Goal: Information Seeking & Learning: Understand process/instructions

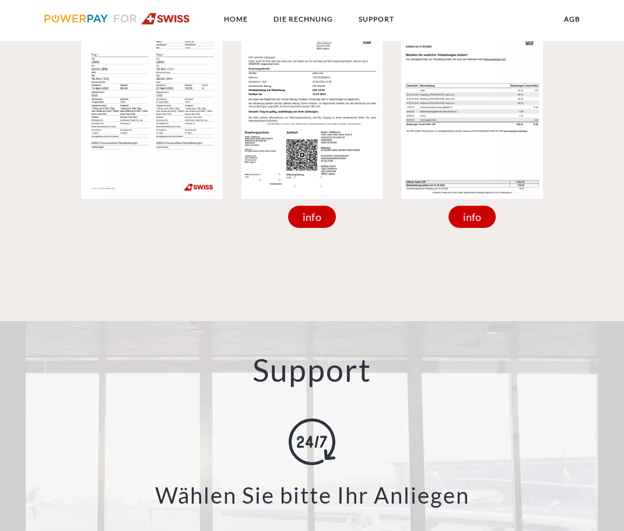
scroll to position [670, 0]
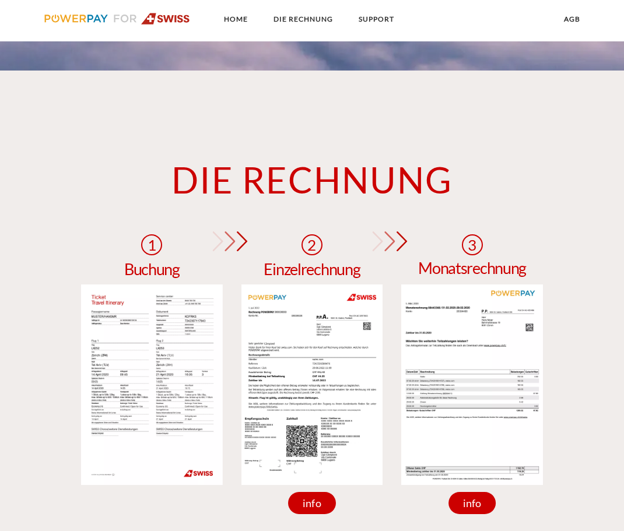
click at [453, 339] on img at bounding box center [472, 384] width 142 height 200
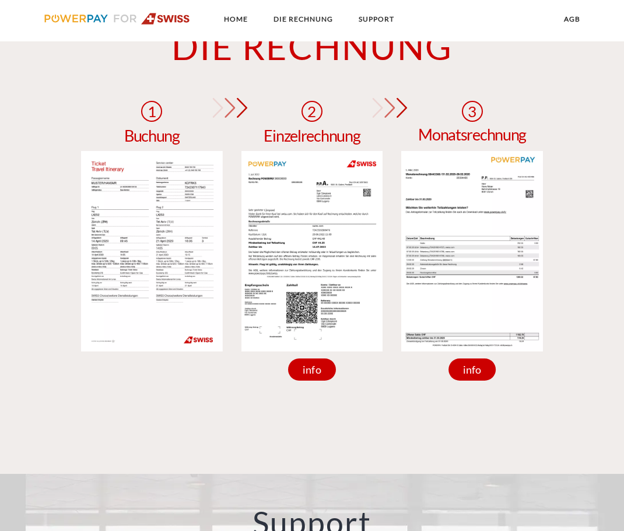
scroll to position [807, 0]
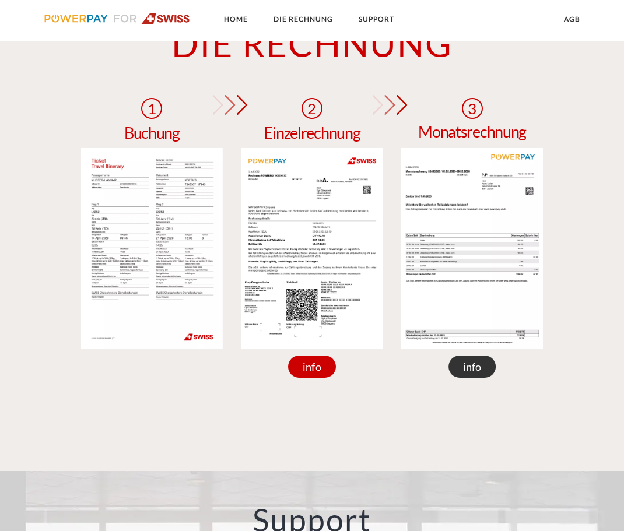
click at [473, 367] on div "info" at bounding box center [472, 367] width 48 height 22
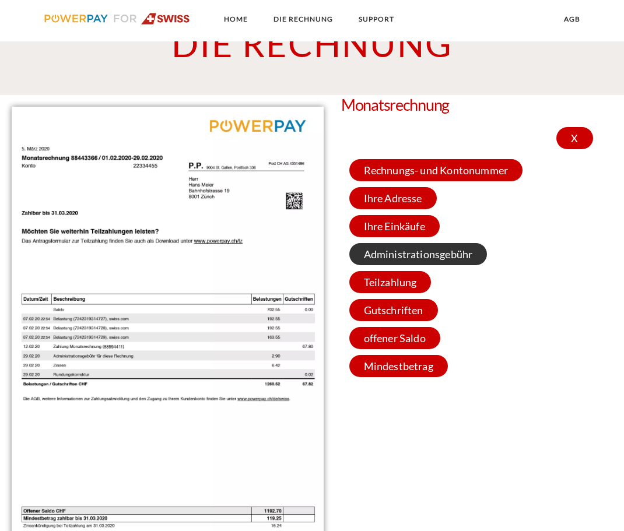
click at [417, 251] on span "Administrationsgebühr" at bounding box center [418, 254] width 138 height 22
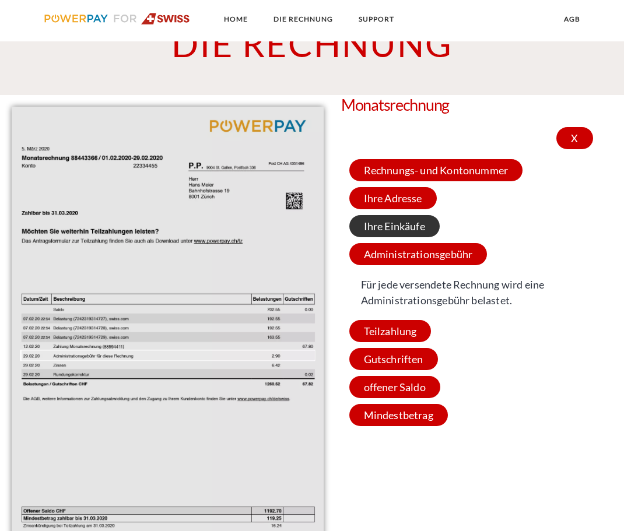
click at [417, 234] on span "Ihre Einkäufe" at bounding box center [394, 226] width 90 height 22
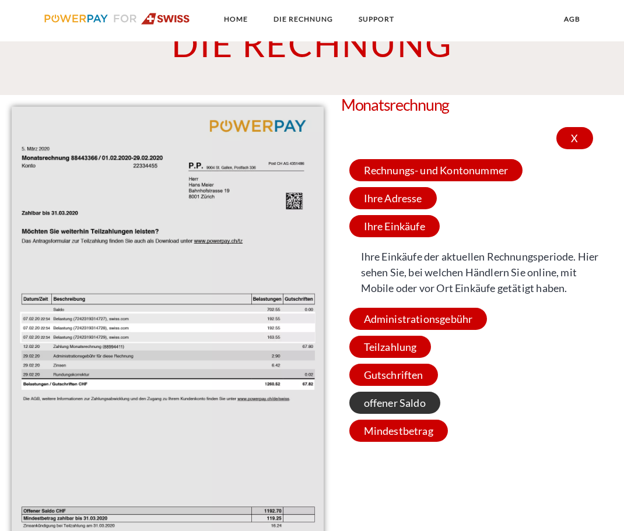
click at [402, 404] on span "offener Saldo" at bounding box center [394, 403] width 91 height 22
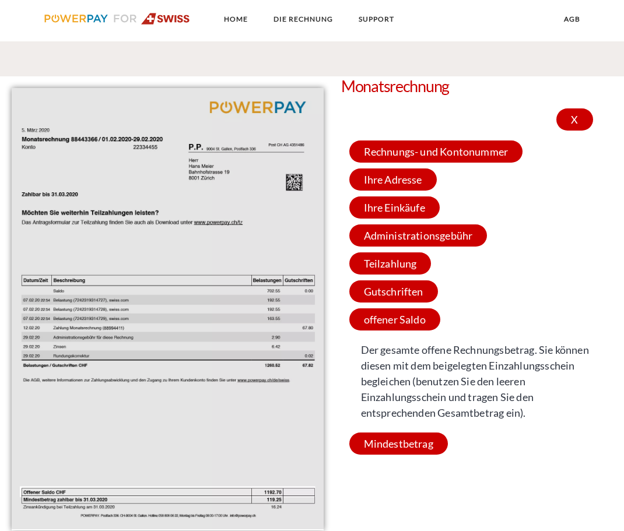
scroll to position [810, 0]
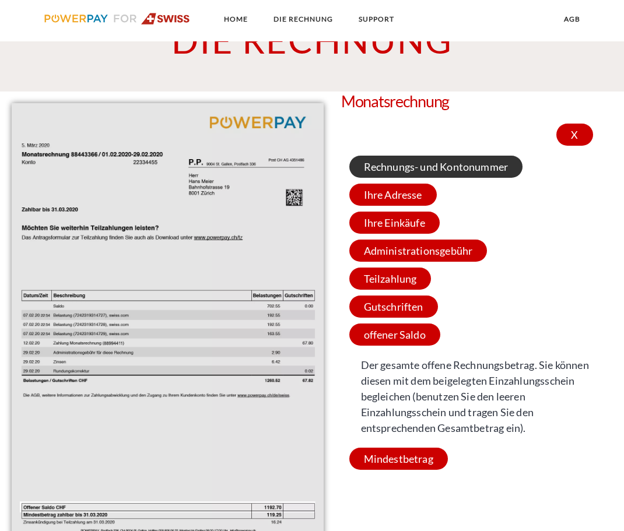
click at [412, 173] on span "Rechnungs- und Kontonummer" at bounding box center [436, 167] width 174 height 22
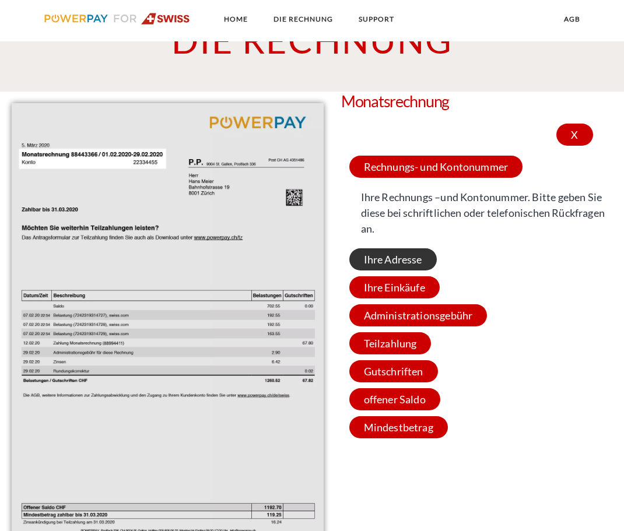
click at [398, 257] on span "Ihre Adresse" at bounding box center [392, 259] width 87 height 22
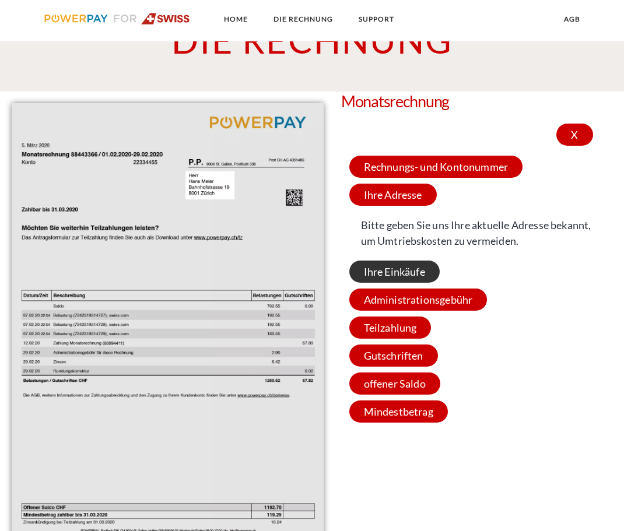
click at [404, 282] on span "Ihre Einkäufe" at bounding box center [394, 272] width 90 height 22
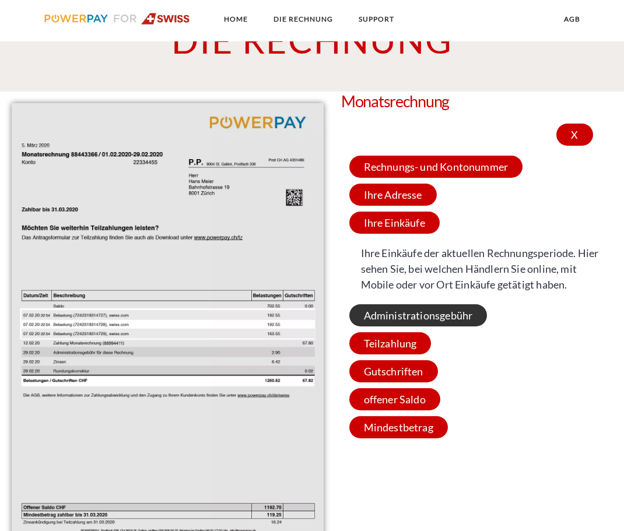
click at [406, 309] on span "Administrationsgebühr" at bounding box center [418, 315] width 138 height 22
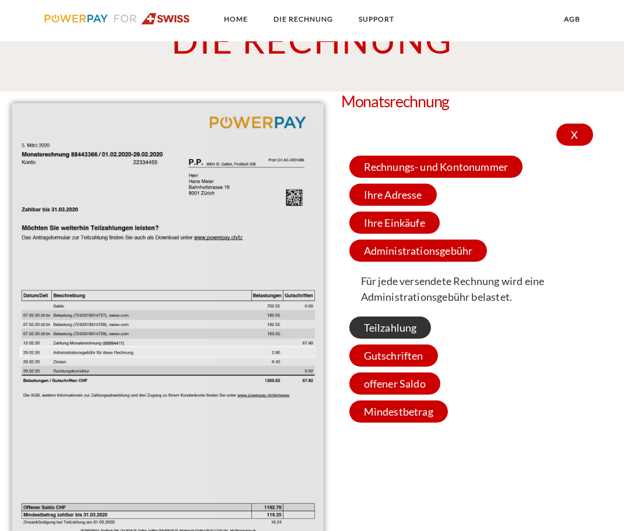
click at [408, 327] on span "Teilzahlung" at bounding box center [390, 328] width 82 height 22
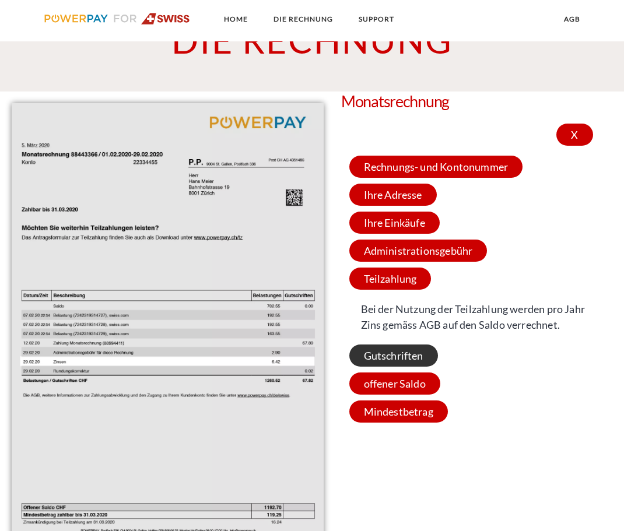
click at [410, 366] on span "Gutschriften" at bounding box center [393, 356] width 89 height 22
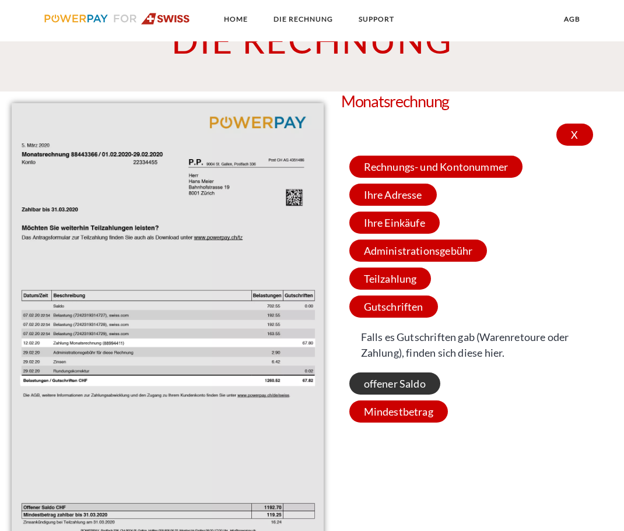
click at [412, 382] on span "offener Saldo" at bounding box center [394, 384] width 91 height 22
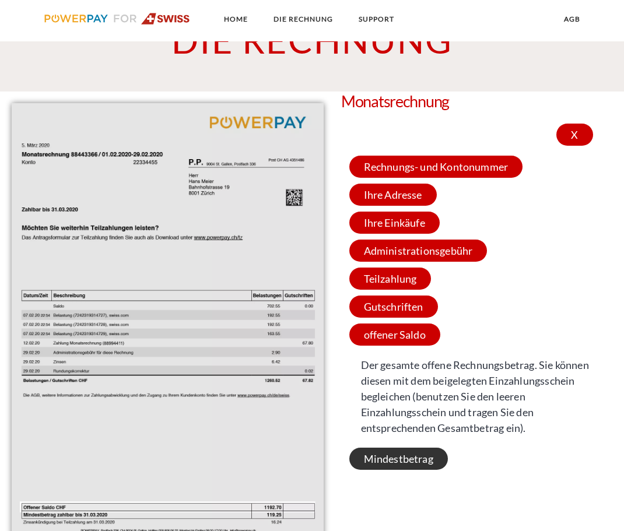
click at [407, 460] on span "Mindestbetrag" at bounding box center [398, 459] width 99 height 22
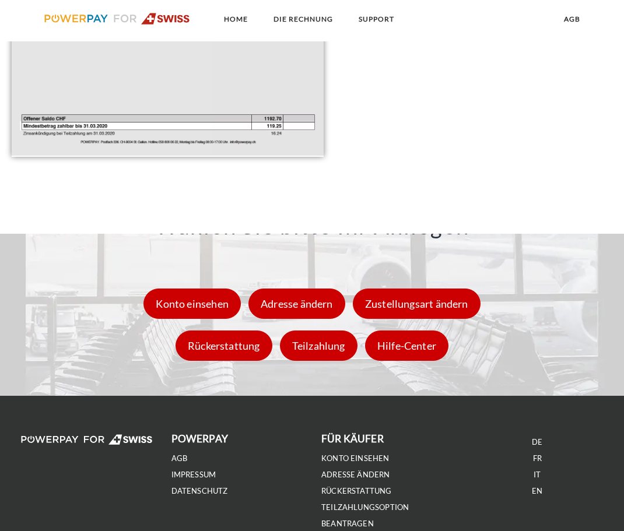
scroll to position [1200, 0]
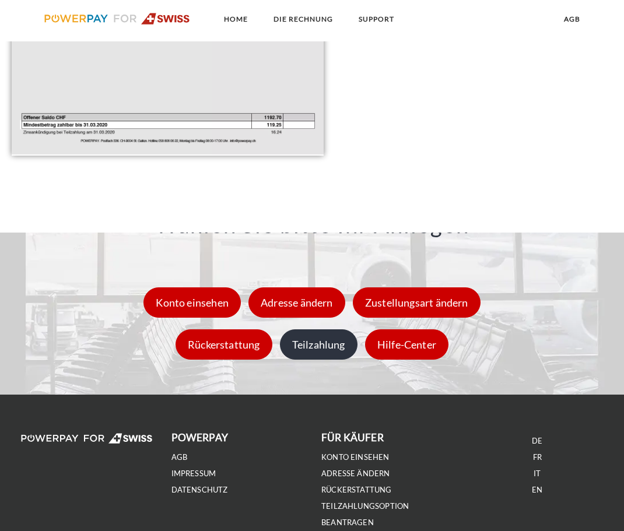
click at [296, 347] on div "Teilzahlung" at bounding box center [319, 344] width 78 height 30
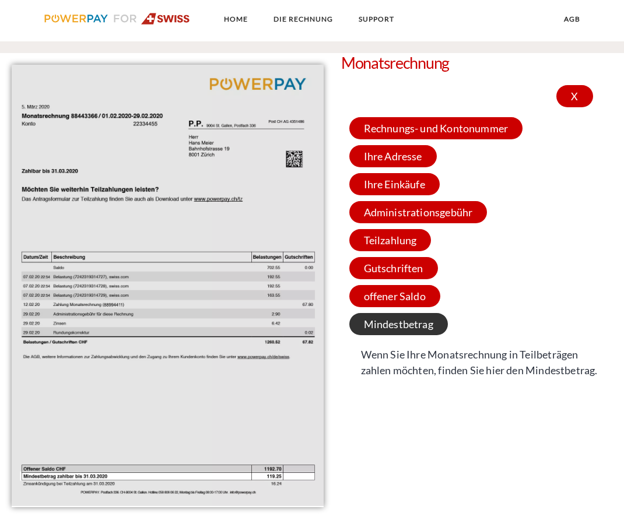
scroll to position [850, 0]
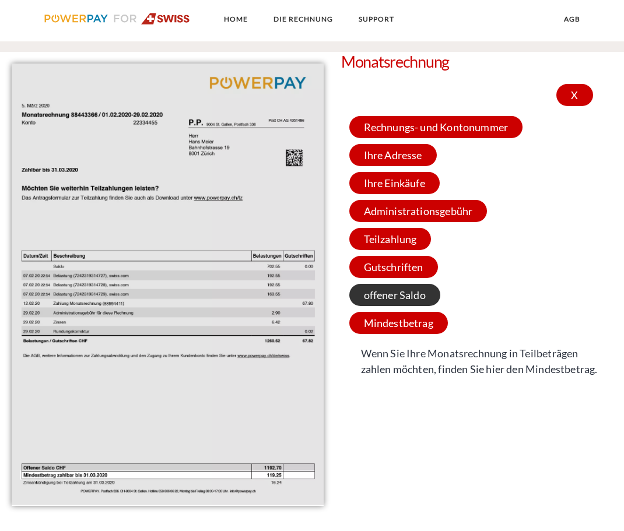
click at [405, 300] on span "offener Saldo" at bounding box center [394, 295] width 91 height 22
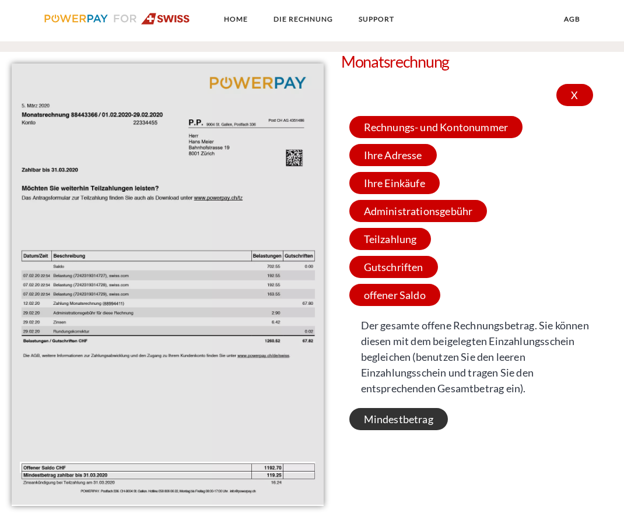
click at [417, 419] on span "Mindestbetrag" at bounding box center [398, 419] width 99 height 22
